Goal: Task Accomplishment & Management: Manage account settings

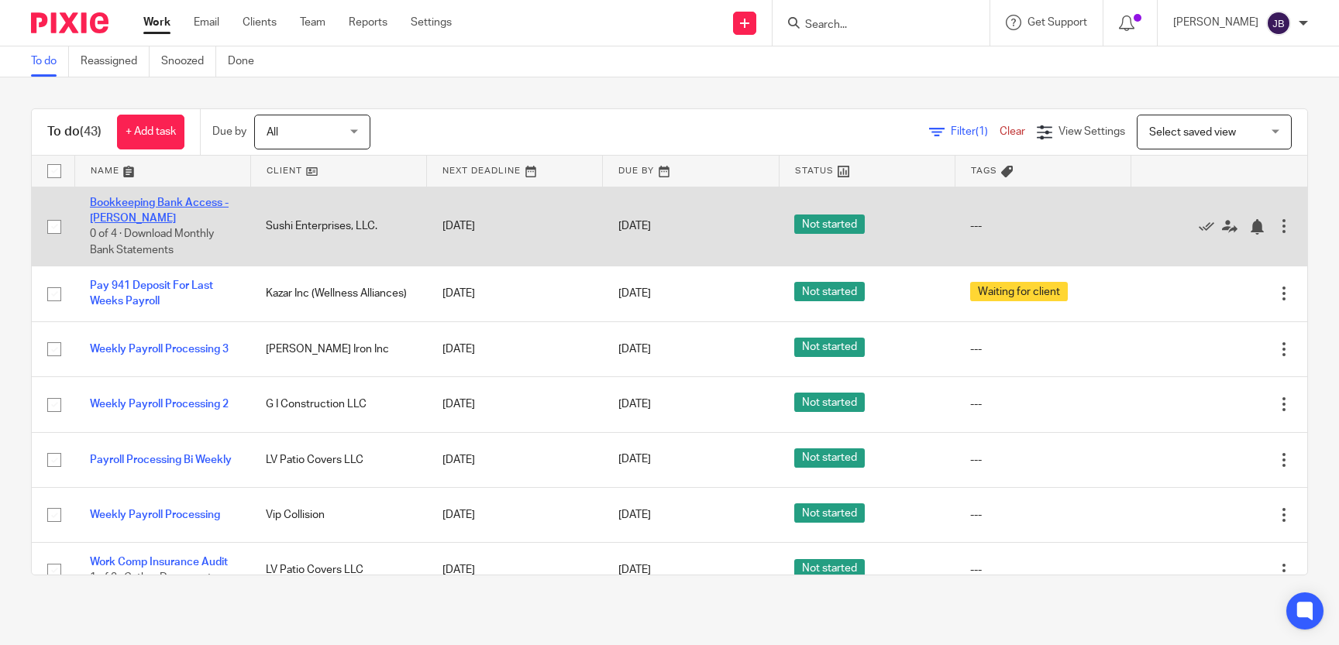
click at [201, 199] on link "Bookkeeping Bank Access - [PERSON_NAME]" at bounding box center [159, 211] width 139 height 26
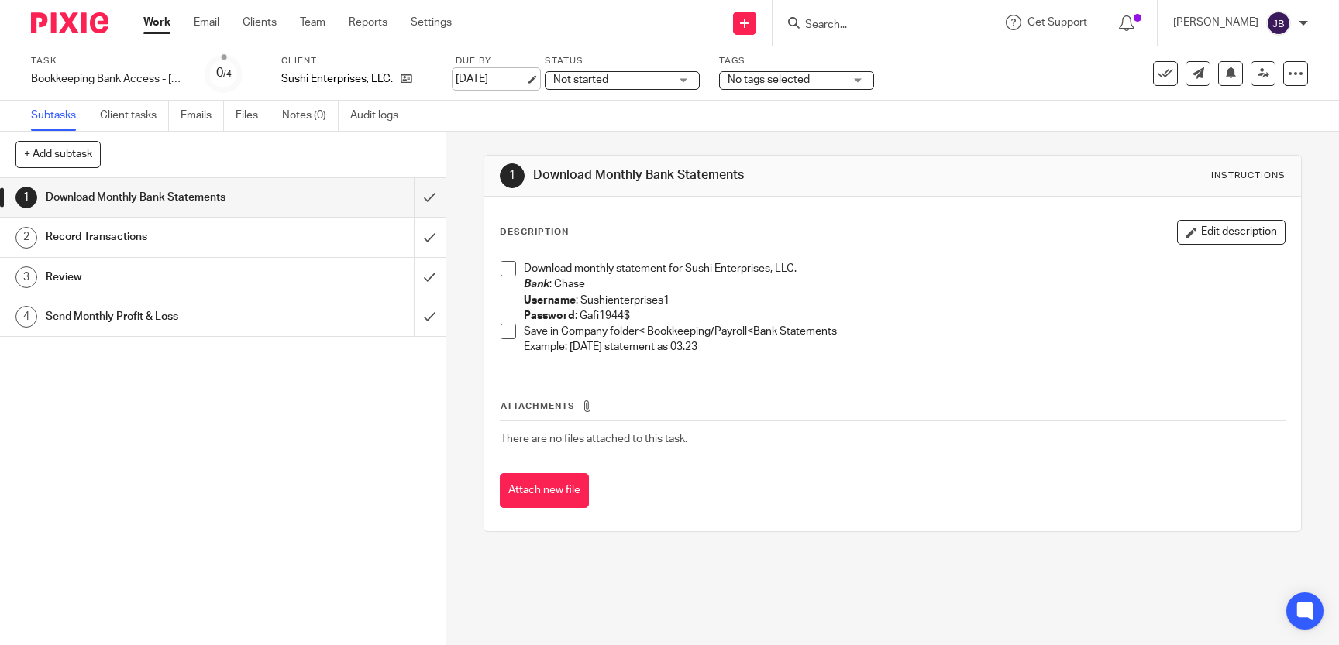
click at [465, 74] on link "[DATE]" at bounding box center [491, 79] width 70 height 16
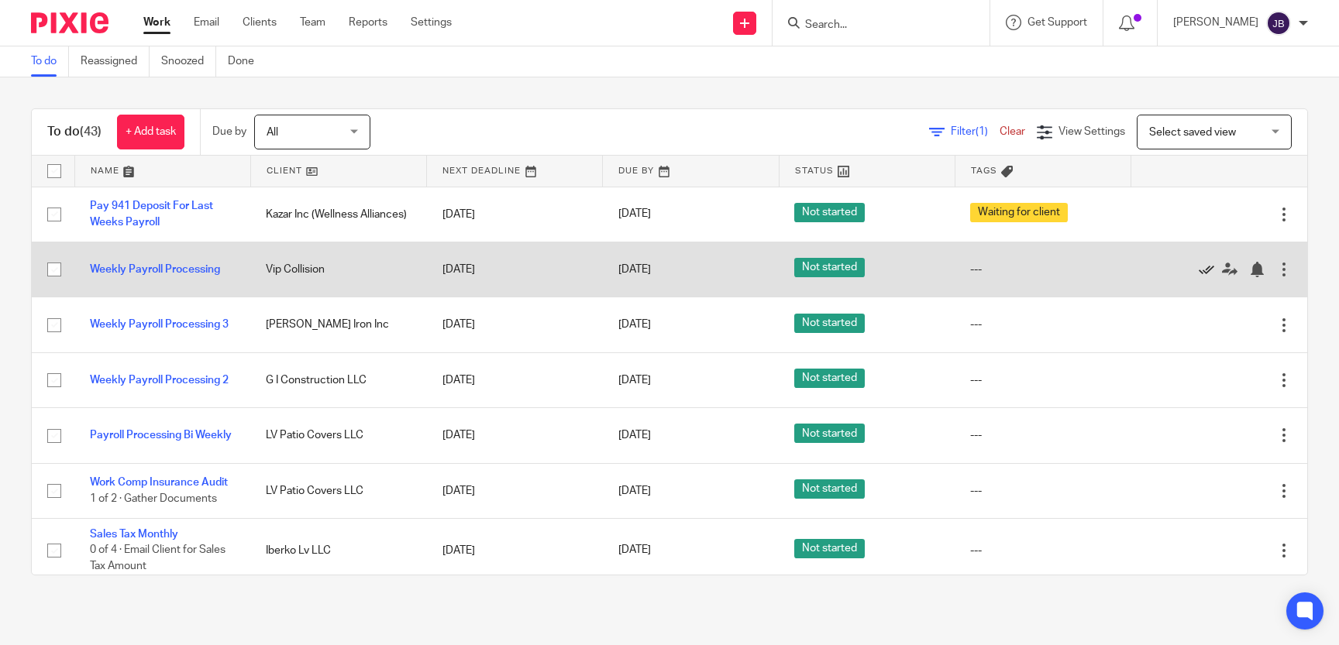
click at [1203, 268] on icon at bounding box center [1205, 269] width 15 height 15
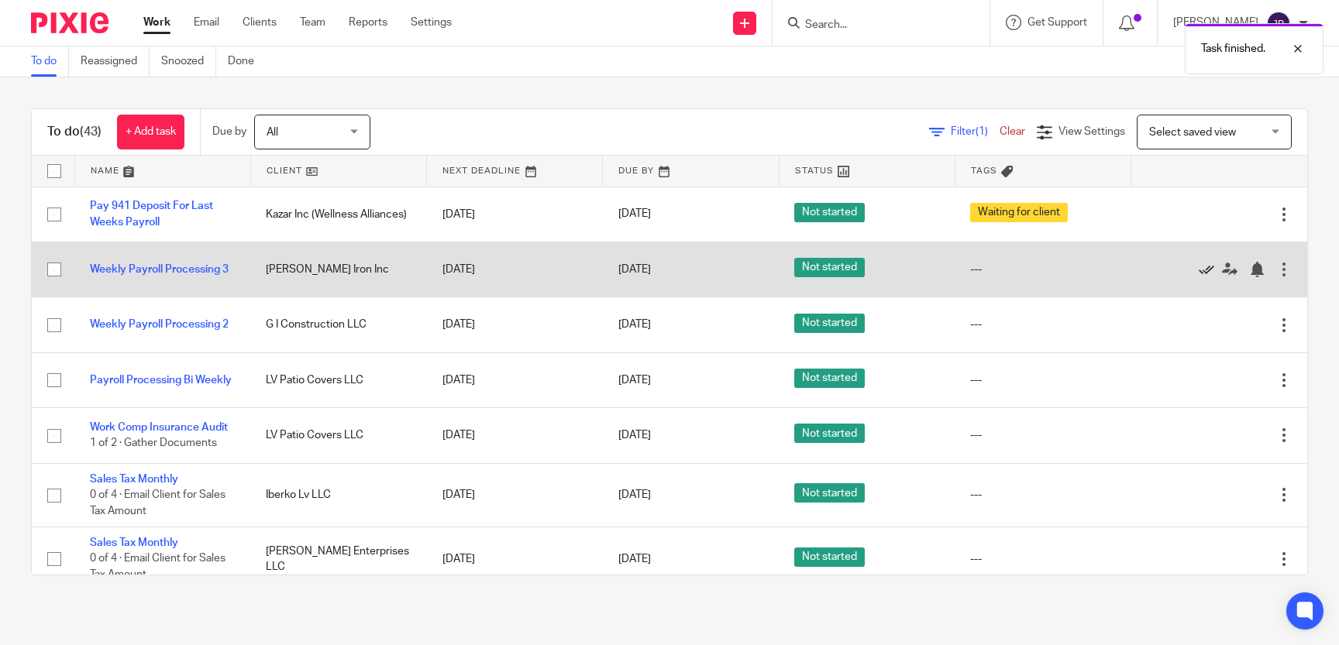
click at [1202, 269] on icon at bounding box center [1205, 269] width 15 height 15
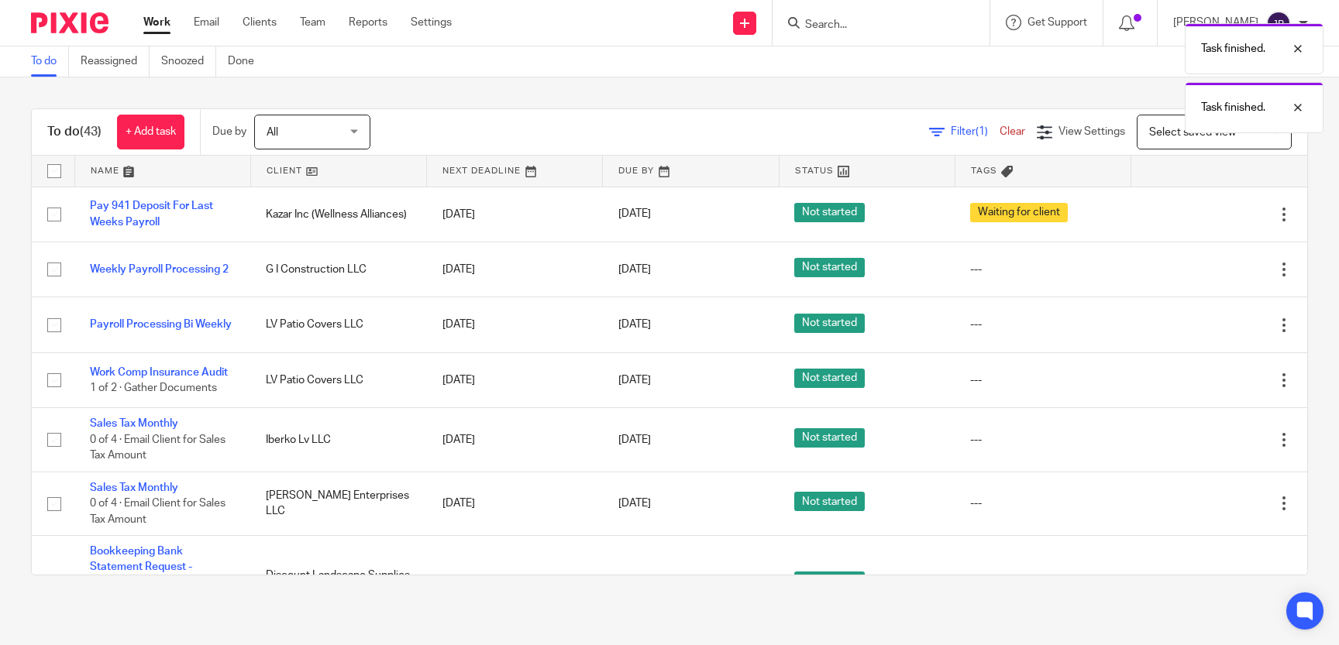
click at [1202, 269] on icon at bounding box center [1205, 269] width 15 height 15
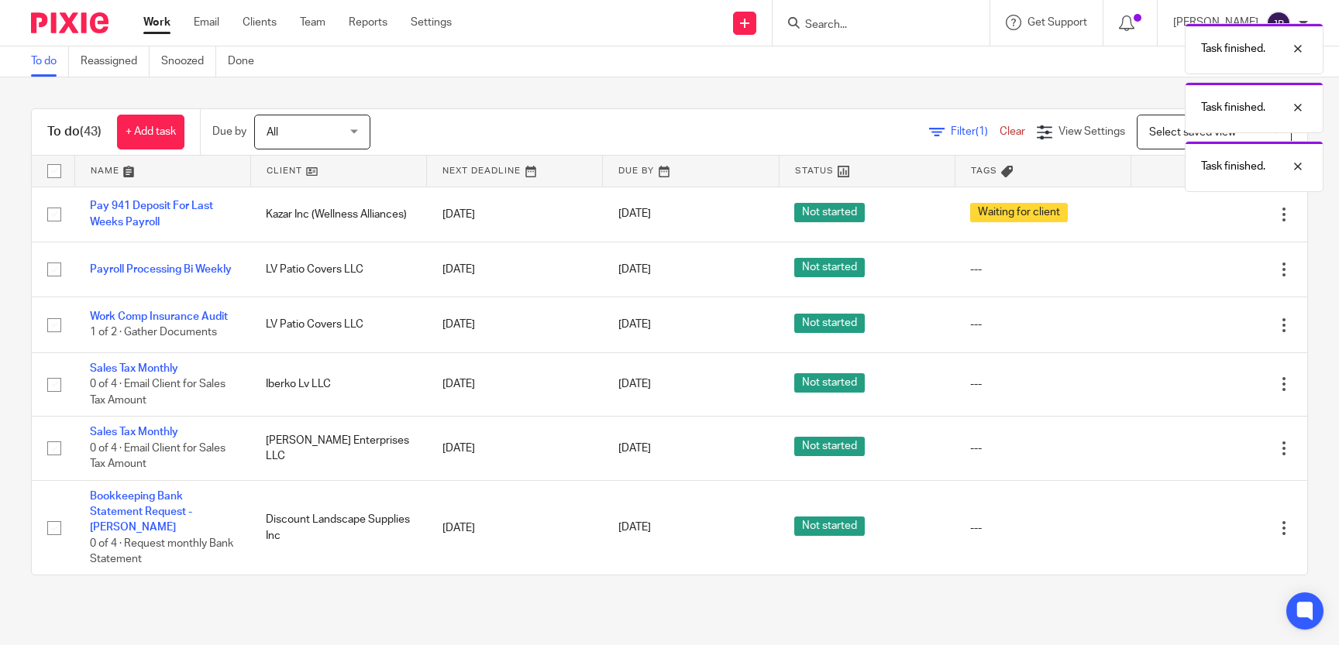
click at [1202, 269] on icon at bounding box center [1205, 269] width 15 height 15
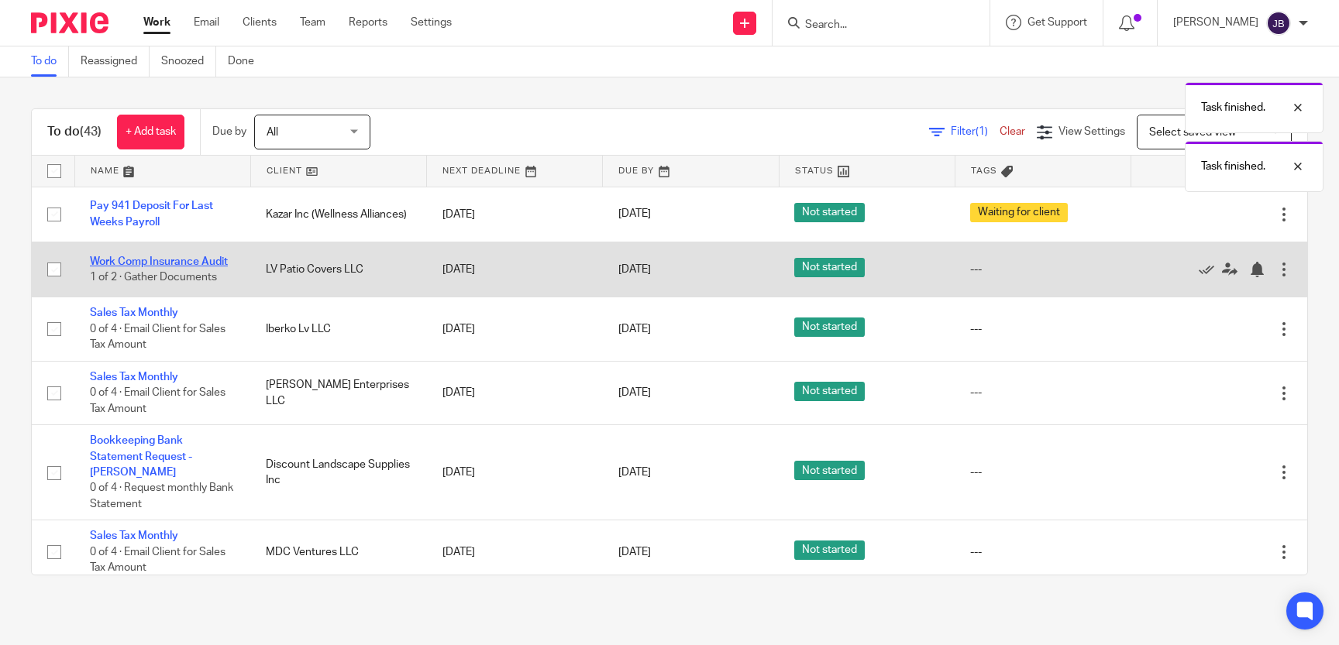
click at [132, 264] on link "Work Comp Insurance Audit" at bounding box center [159, 261] width 138 height 11
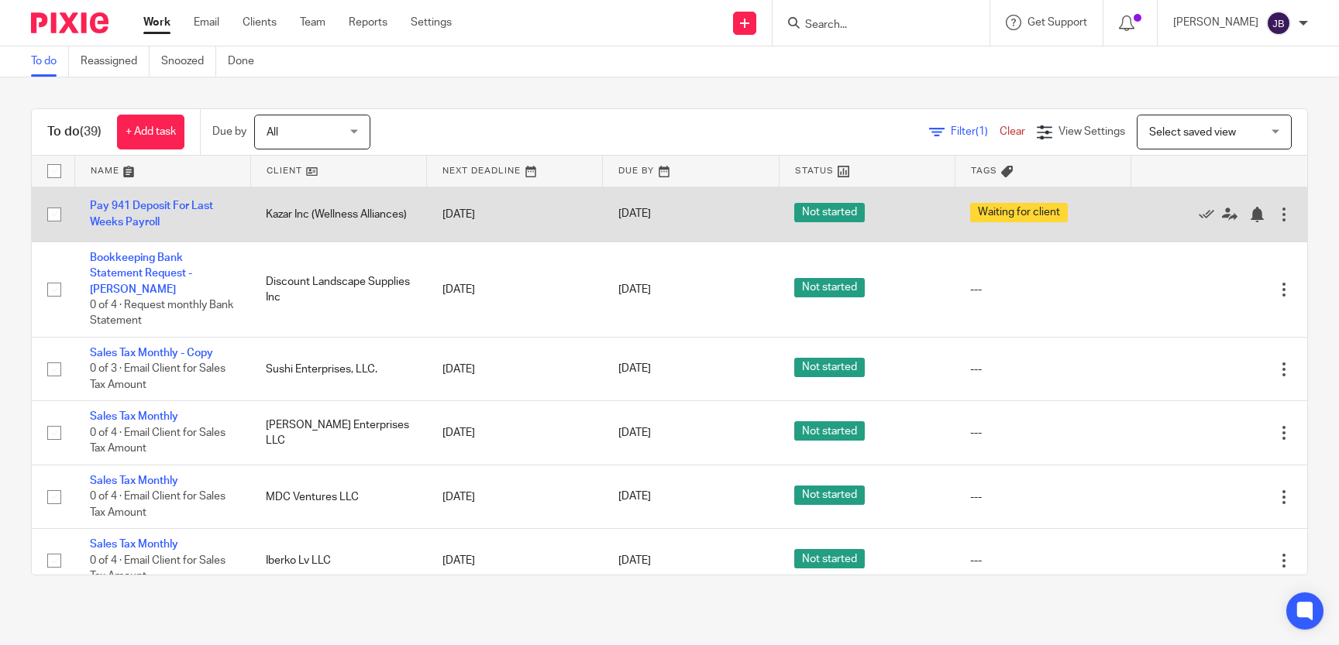
click at [1286, 221] on div at bounding box center [1283, 214] width 15 height 15
click at [1204, 211] on icon at bounding box center [1205, 214] width 15 height 15
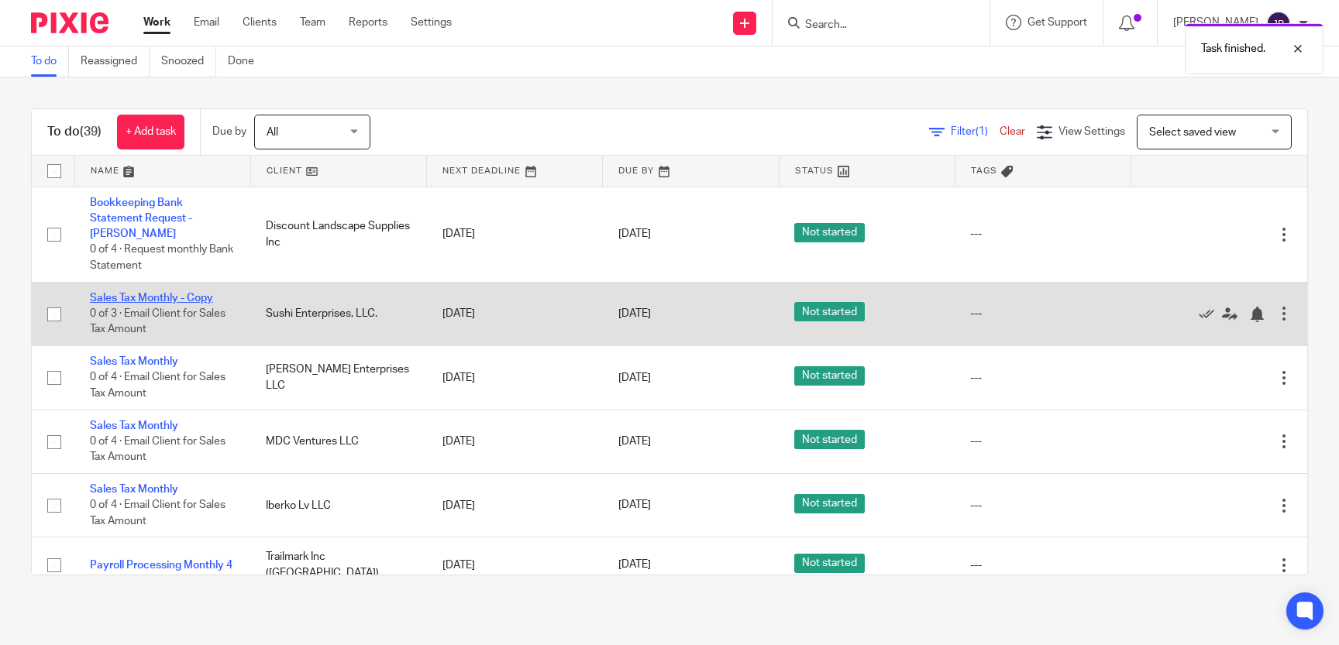
click at [163, 293] on link "Sales Tax Monthly - Copy" at bounding box center [151, 298] width 123 height 11
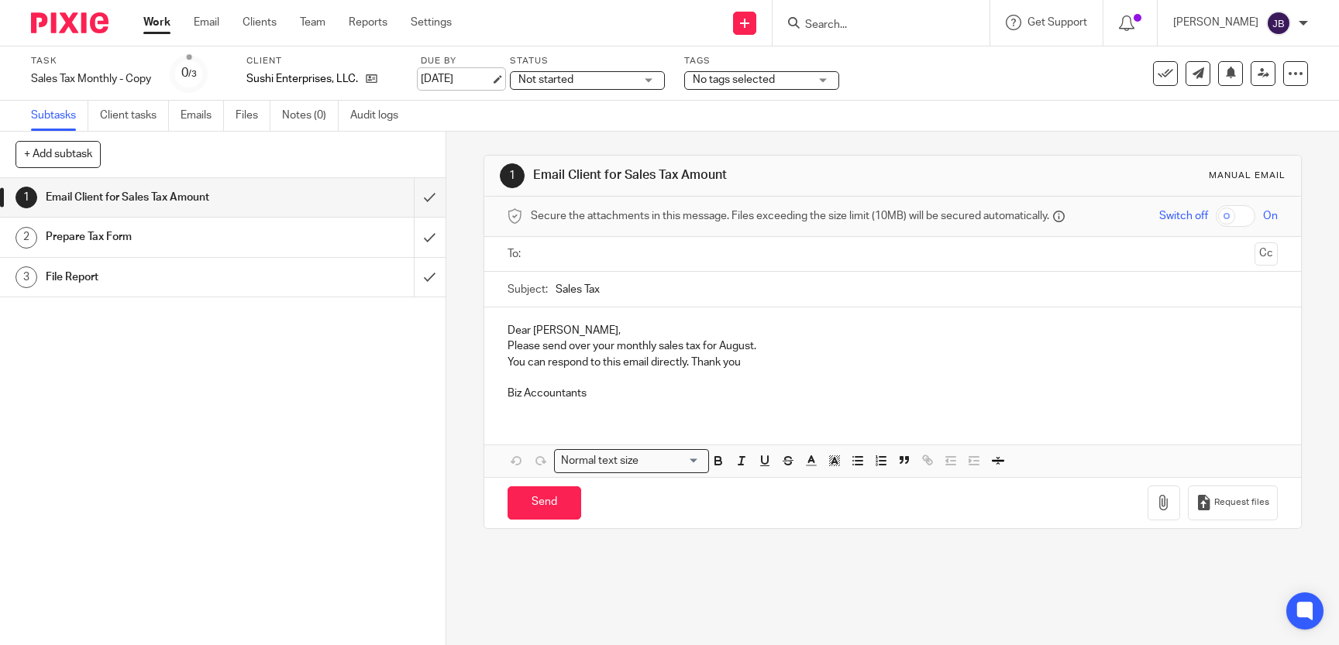
click at [467, 77] on link "[DATE]" at bounding box center [456, 79] width 70 height 16
click at [469, 74] on link "Sep 18, 2025" at bounding box center [456, 79] width 70 height 16
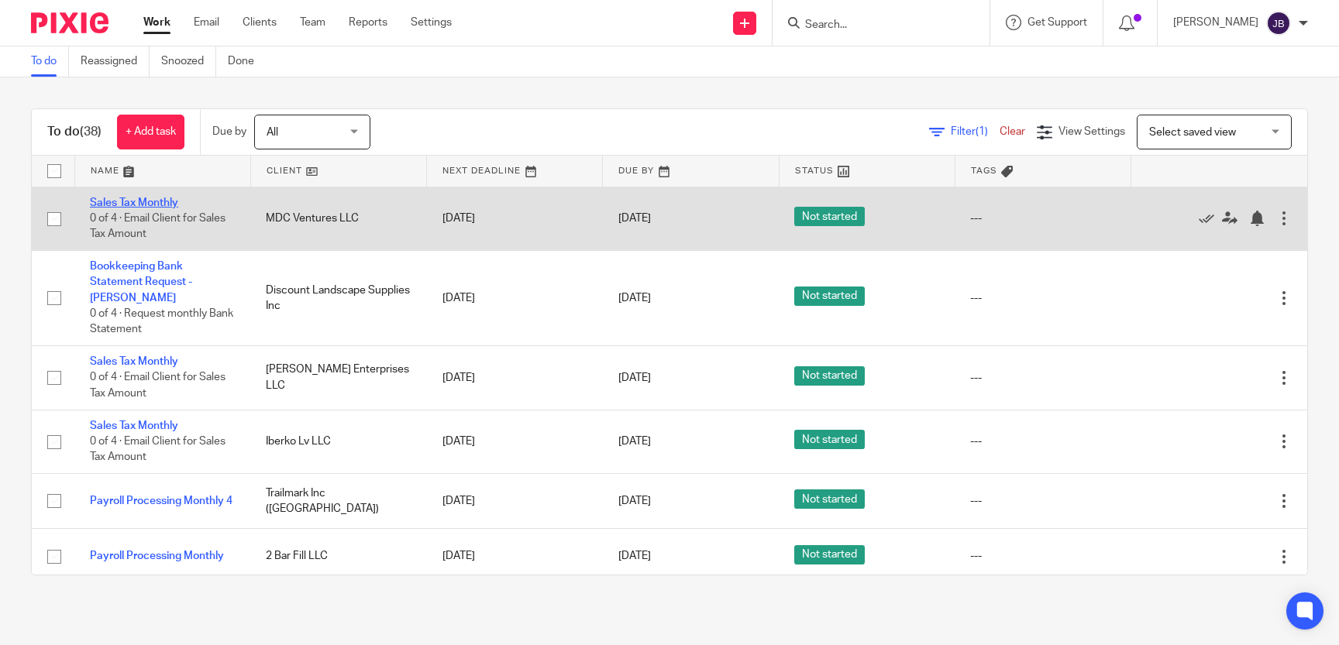
click at [151, 202] on link "Sales Tax Monthly" at bounding box center [134, 203] width 88 height 11
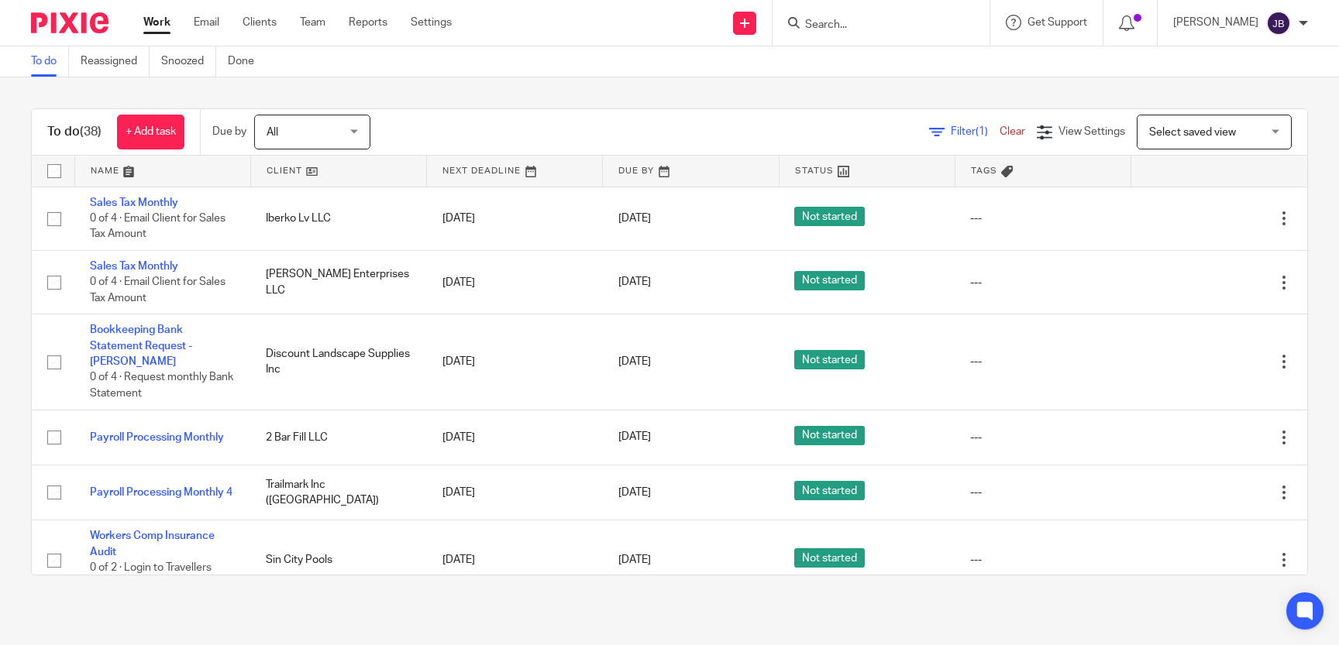
click at [856, 21] on input "Search" at bounding box center [872, 26] width 139 height 14
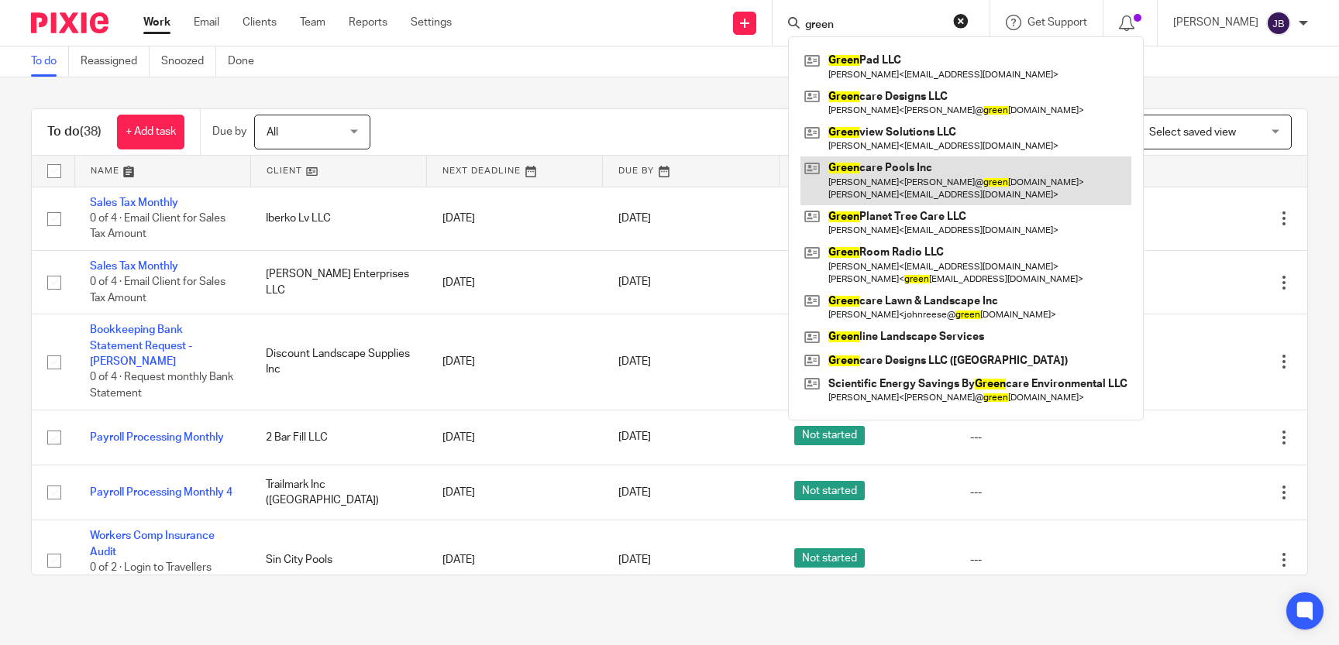
type input "green"
click at [931, 191] on link at bounding box center [965, 180] width 331 height 48
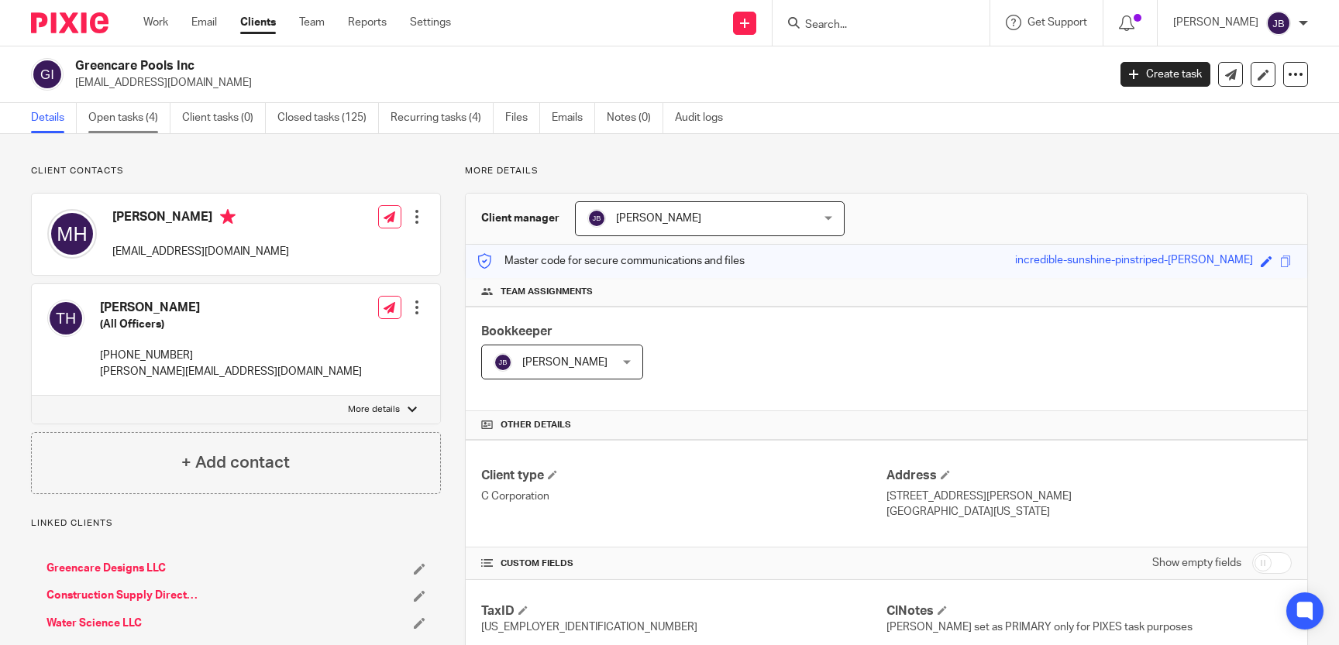
click at [149, 115] on link "Open tasks (4)" at bounding box center [129, 118] width 82 height 30
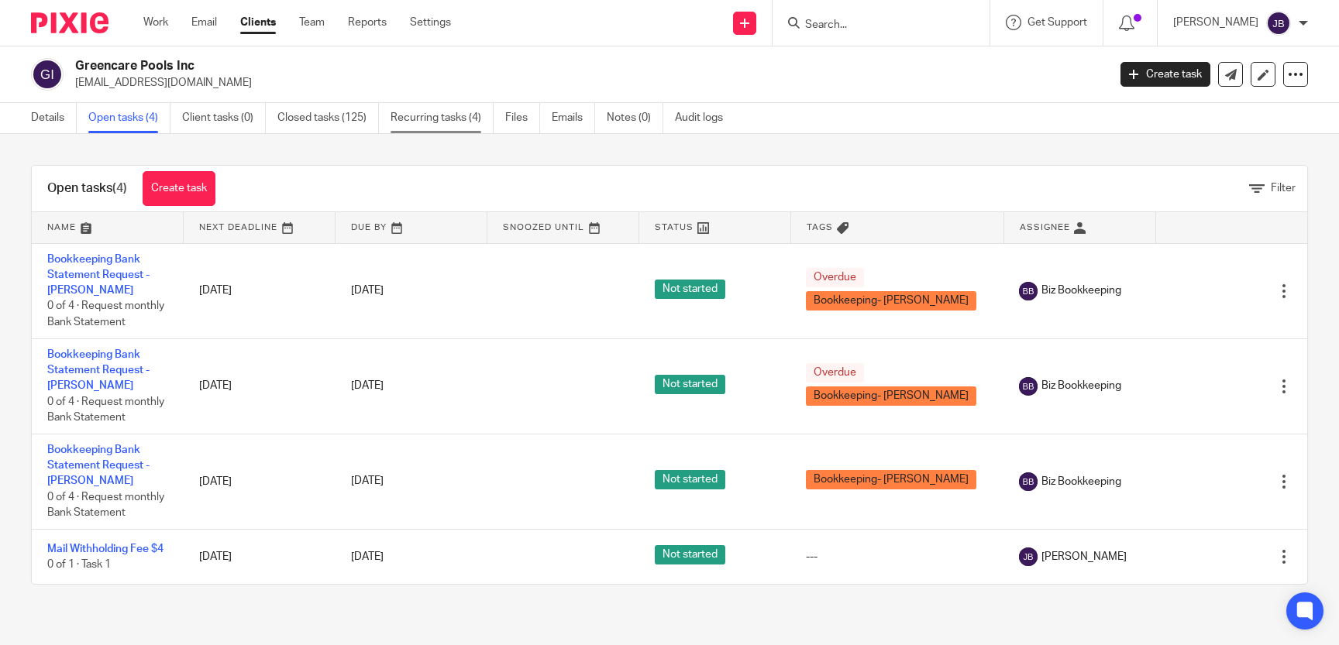
click at [465, 119] on link "Recurring tasks (4)" at bounding box center [441, 118] width 103 height 30
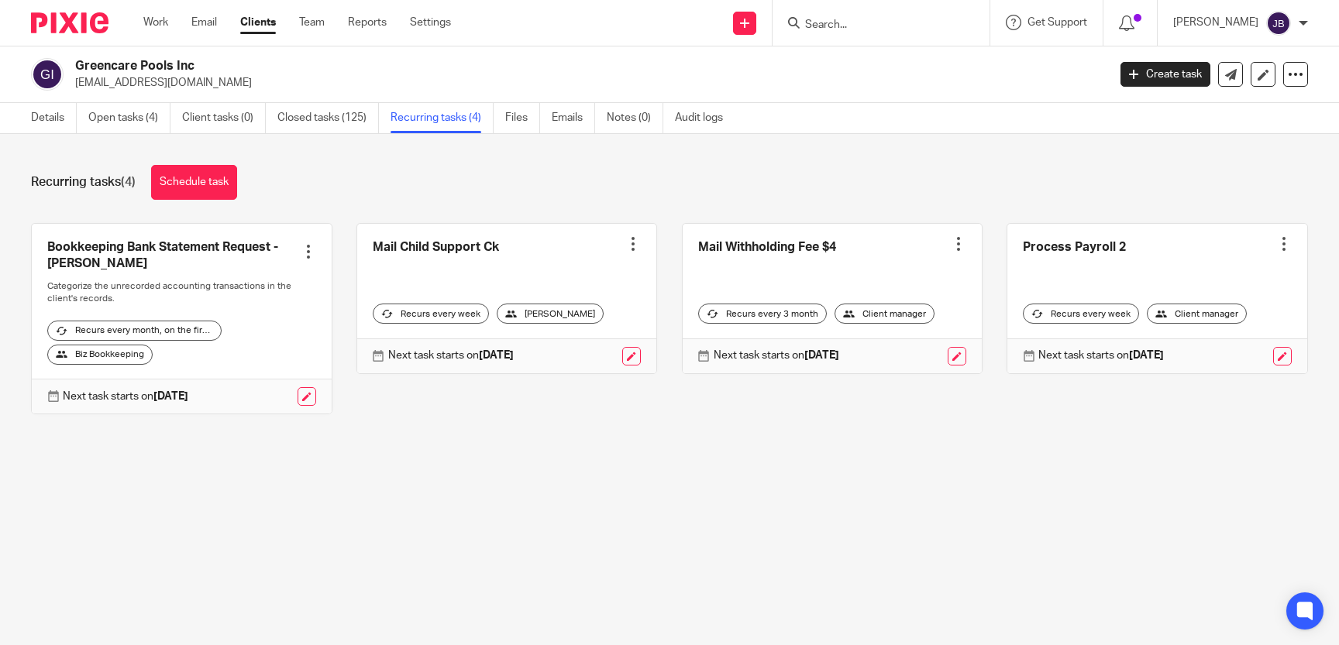
click at [557, 506] on main "Greencare Pools Inc [EMAIL_ADDRESS][DOMAIN_NAME] Create task Export data Merge …" at bounding box center [669, 322] width 1339 height 645
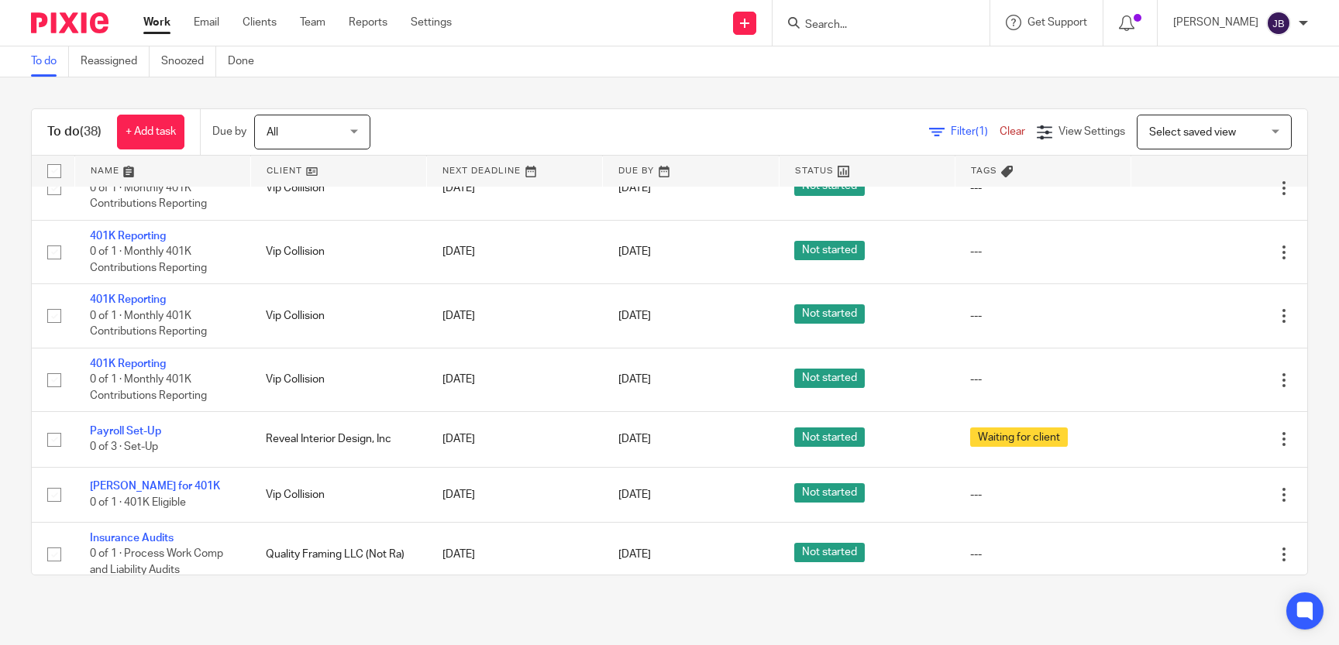
scroll to position [2003, 0]
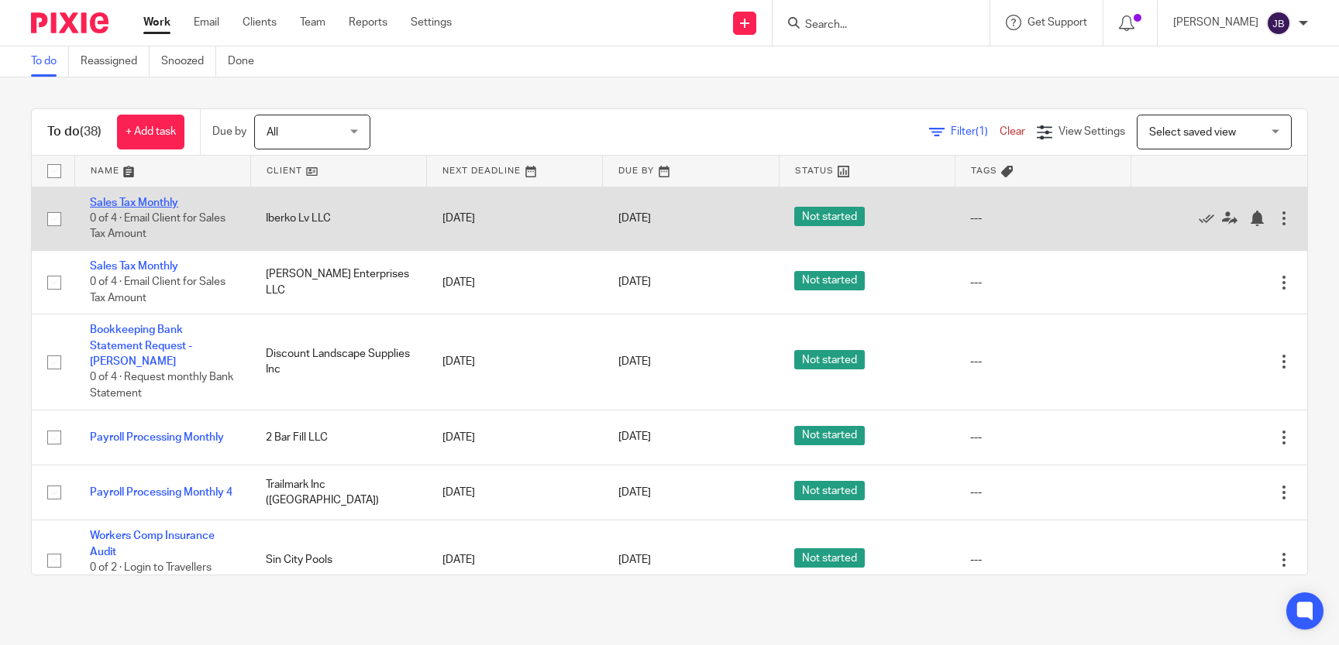
click at [102, 205] on link "Sales Tax Monthly" at bounding box center [134, 203] width 88 height 11
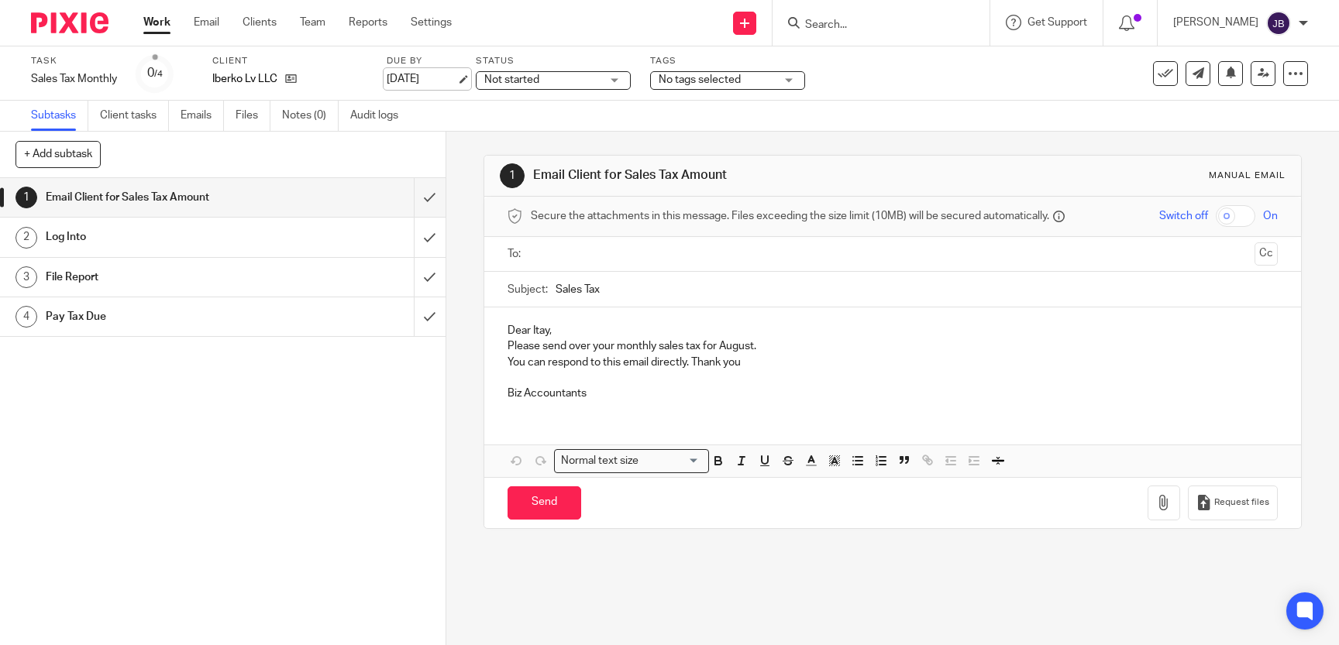
click at [404, 81] on link "[DATE]" at bounding box center [422, 79] width 70 height 16
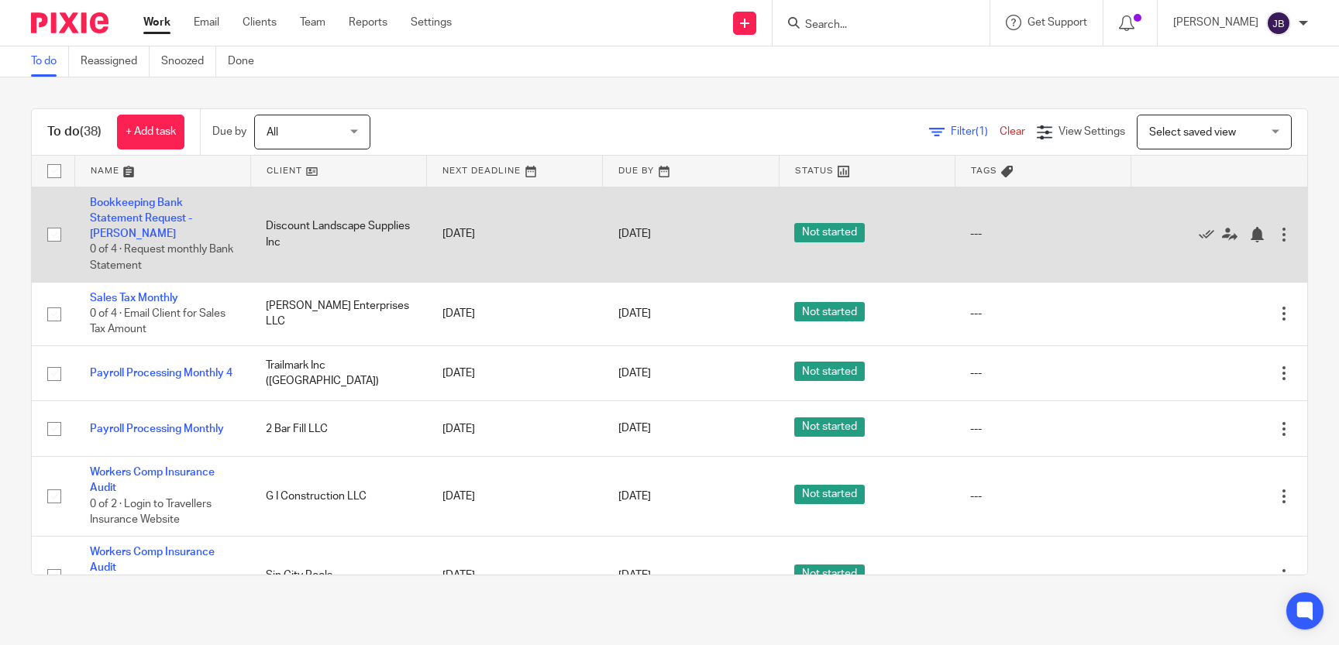
click at [151, 211] on td "Bookkeeping Bank Statement Request - [PERSON_NAME] 0 of 4 · Request monthly Ban…" at bounding box center [162, 234] width 176 height 95
click at [1203, 227] on icon at bounding box center [1205, 234] width 15 height 15
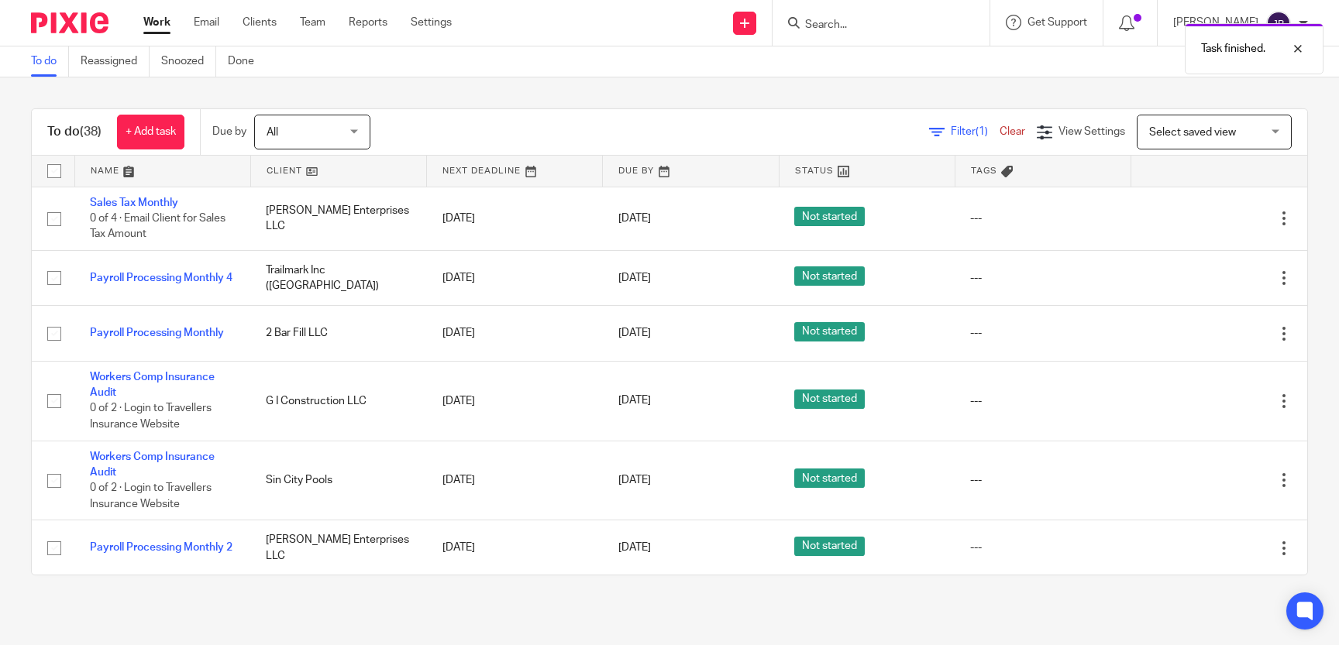
click at [574, 75] on div "To do Reassigned Snoozed Done" at bounding box center [669, 61] width 1339 height 31
